Goal: Find specific page/section

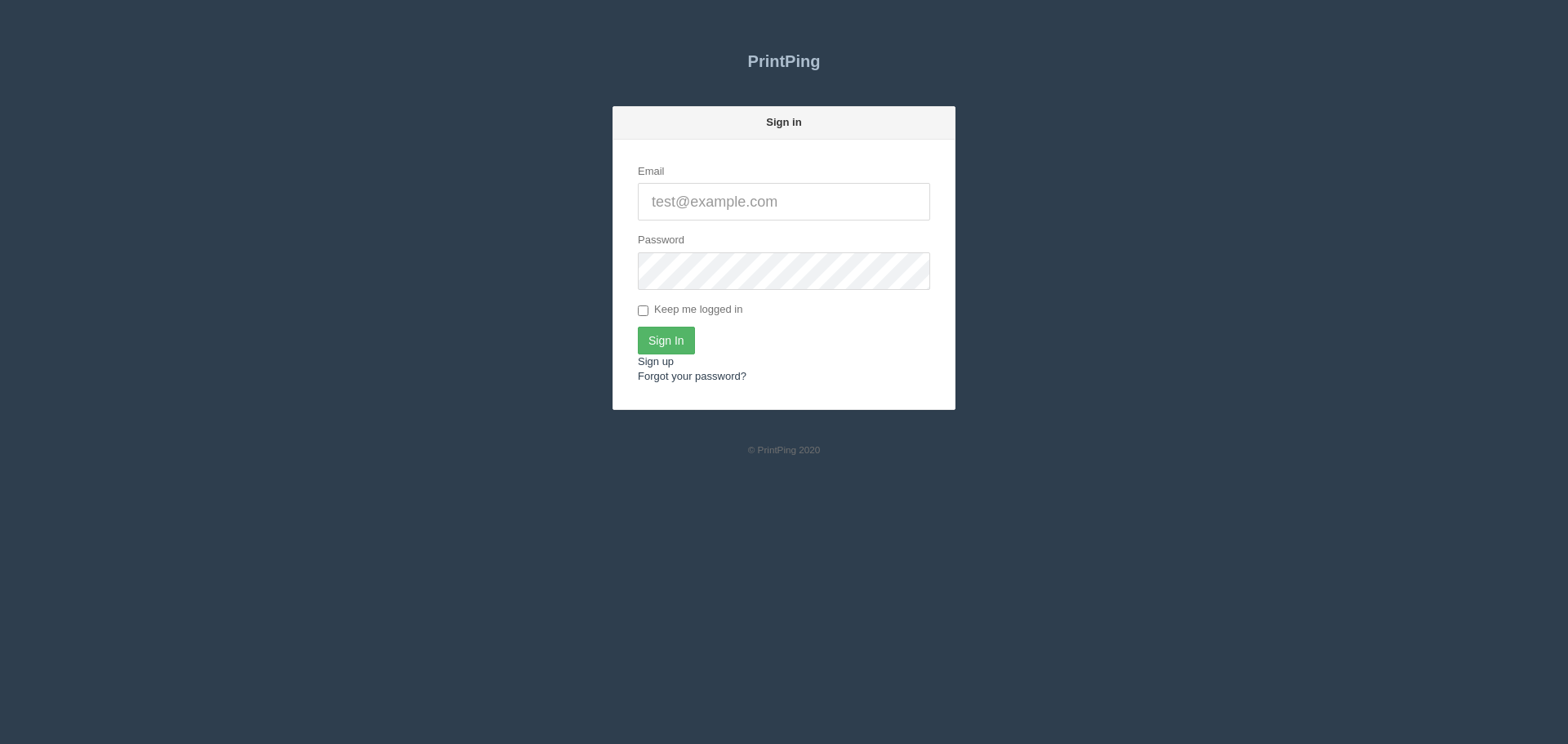
type input "[PERSON_NAME][EMAIL_ADDRESS][DOMAIN_NAME]"
click at [669, 335] on input "Sign In" at bounding box center [666, 340] width 57 height 28
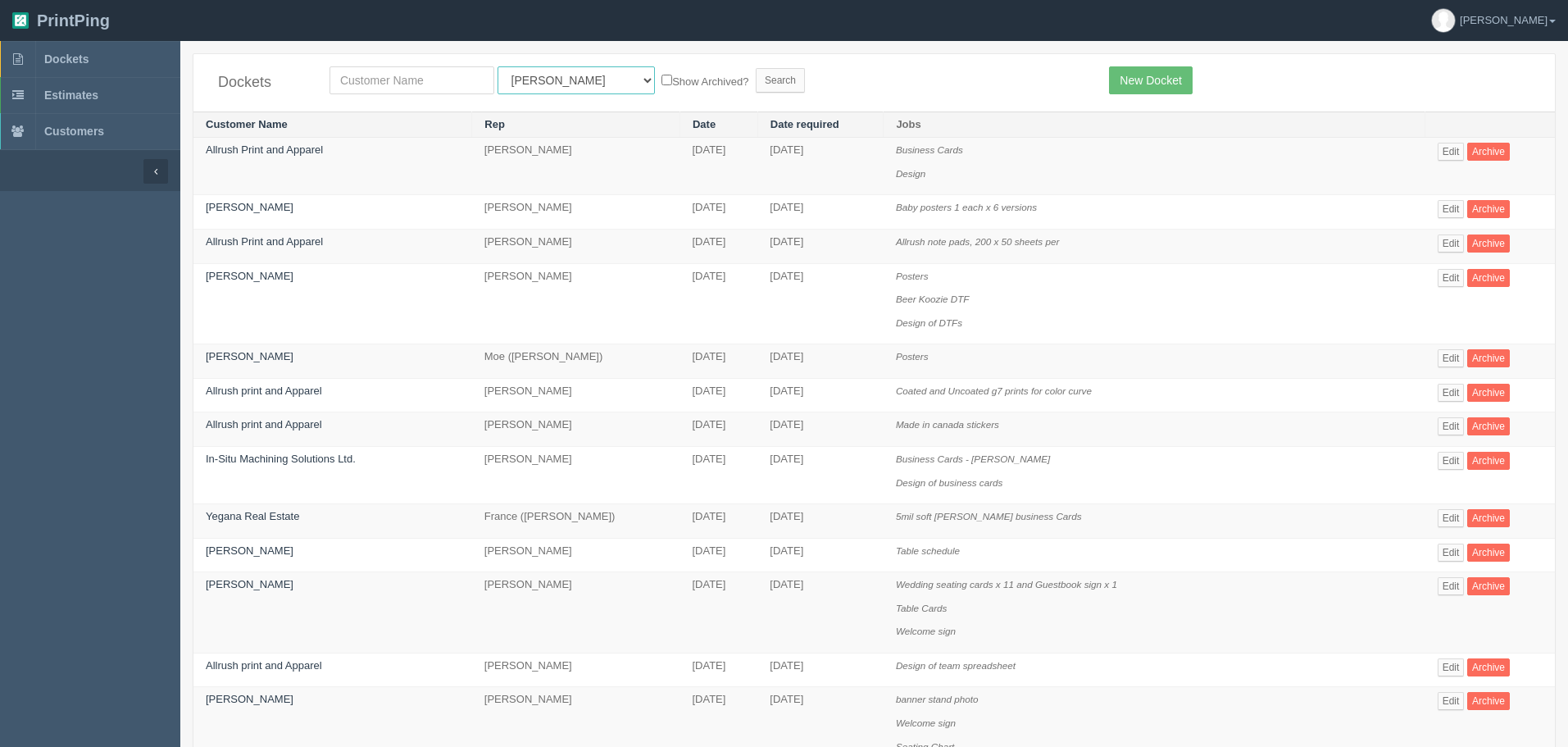
click at [523, 77] on select "All Users [PERSON_NAME] Test 1 [PERSON_NAME] [PERSON_NAME] [PERSON_NAME] France…" at bounding box center [577, 79] width 157 height 28
select select "1"
click at [498, 66] on select "All Users [PERSON_NAME] Test 1 [PERSON_NAME] [PERSON_NAME] [PERSON_NAME] France…" at bounding box center [577, 79] width 157 height 28
click at [435, 75] on input "text" at bounding box center [411, 79] width 165 height 28
type input "sunridge"
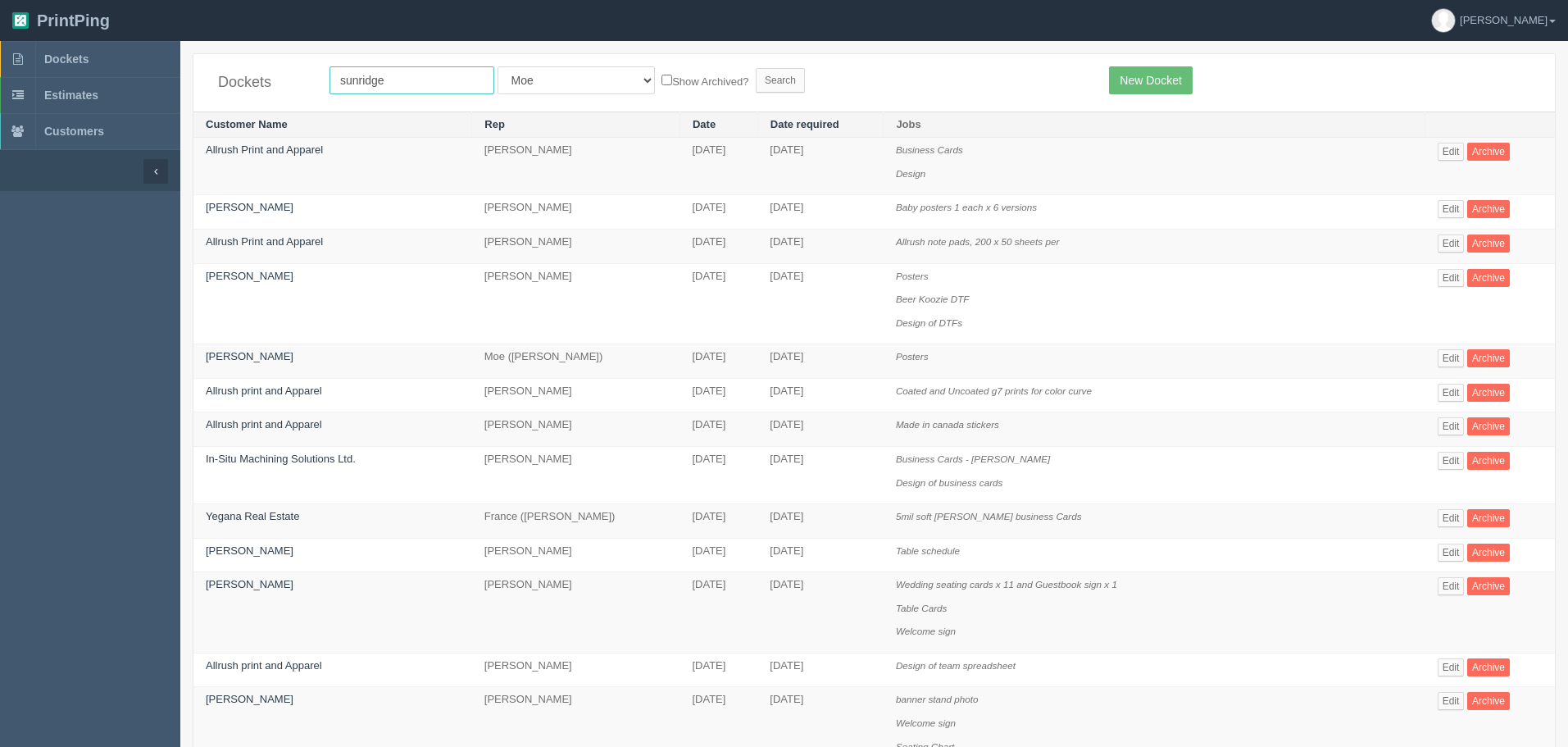
click at [756, 68] on input "Search" at bounding box center [780, 80] width 49 height 25
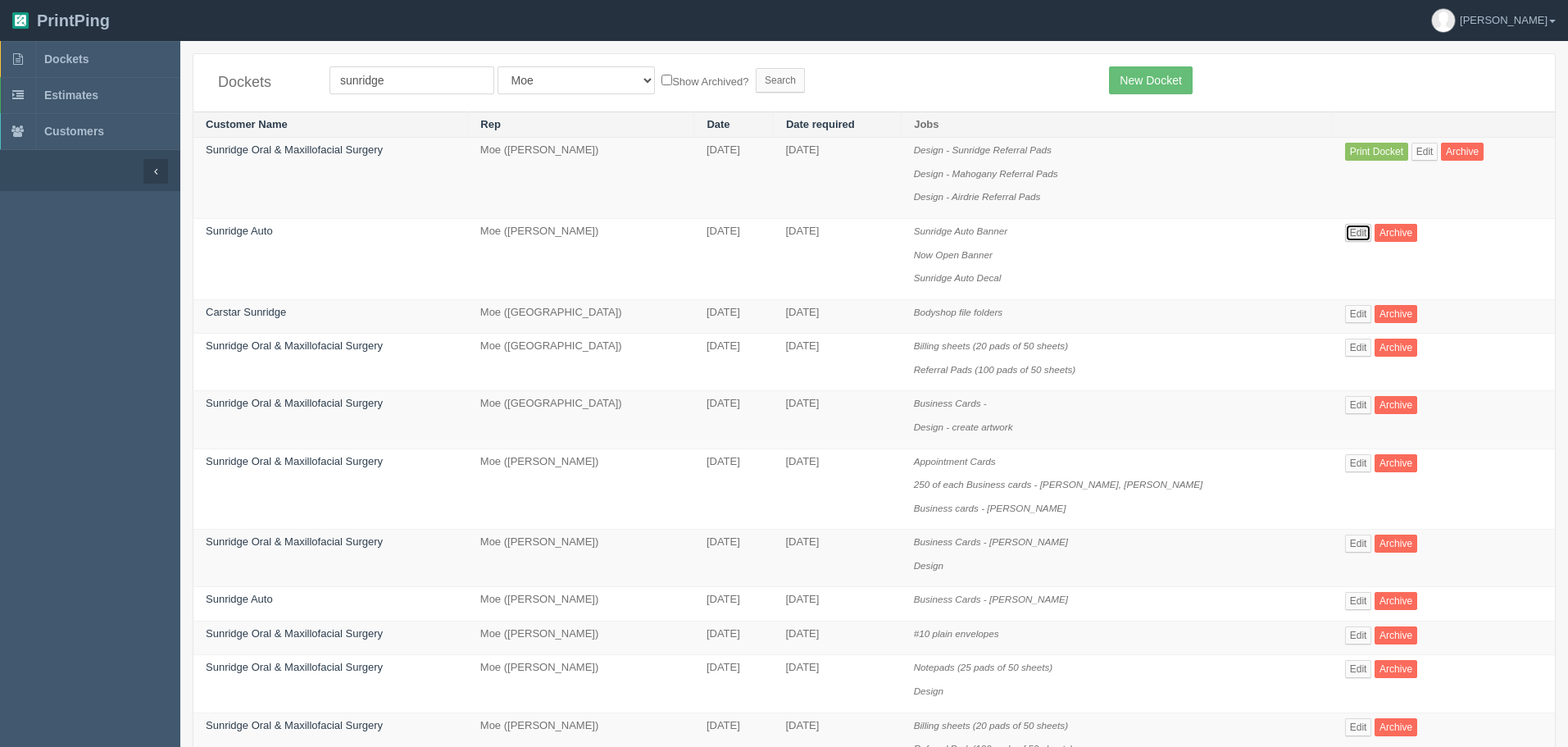
click at [1346, 233] on link "Edit" at bounding box center [1359, 233] width 27 height 18
